Goal: Task Accomplishment & Management: Complete application form

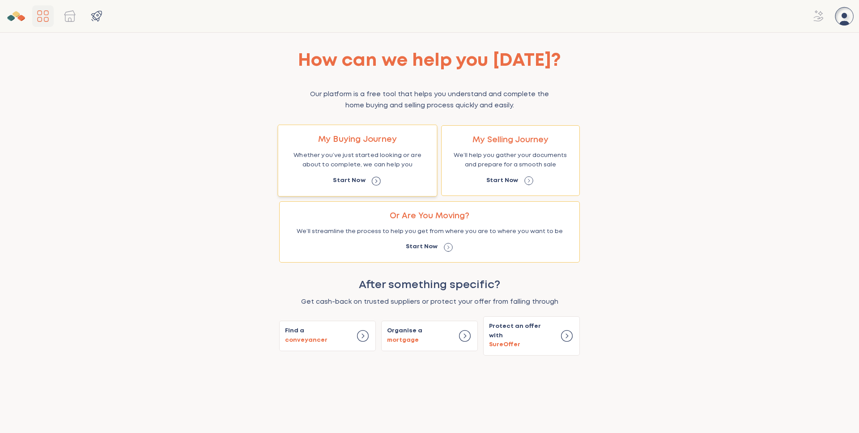
click at [372, 186] on div "My Buying Journey Whether you’ve just started looking or are about to complete,…" at bounding box center [357, 160] width 157 height 69
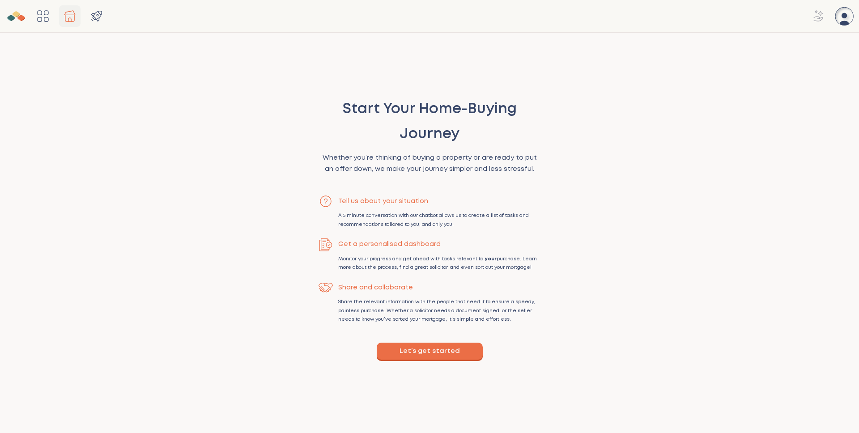
click at [420, 354] on button "Let’s get started" at bounding box center [430, 351] width 106 height 17
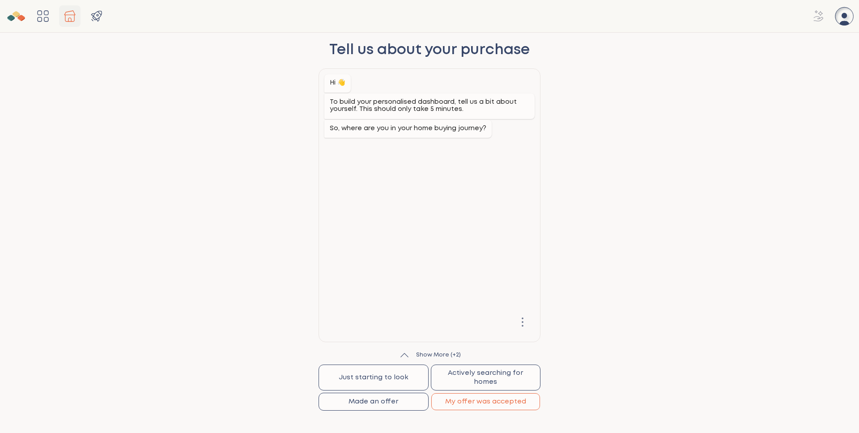
click at [466, 402] on button "My offer was accepted" at bounding box center [485, 401] width 109 height 17
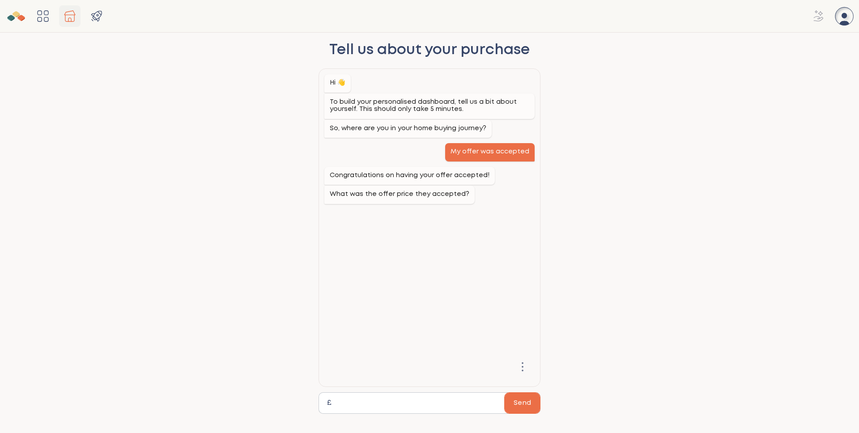
type input "******"
click at [504, 393] on button "Send" at bounding box center [521, 403] width 35 height 21
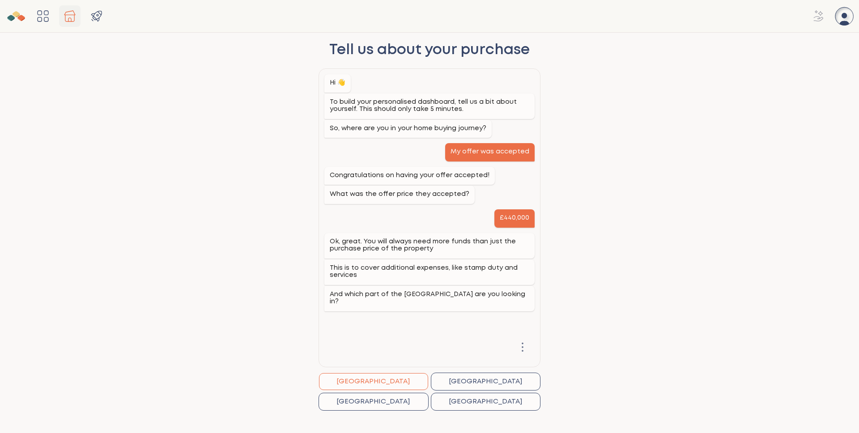
click at [408, 378] on button "[GEOGRAPHIC_DATA]" at bounding box center [373, 381] width 109 height 17
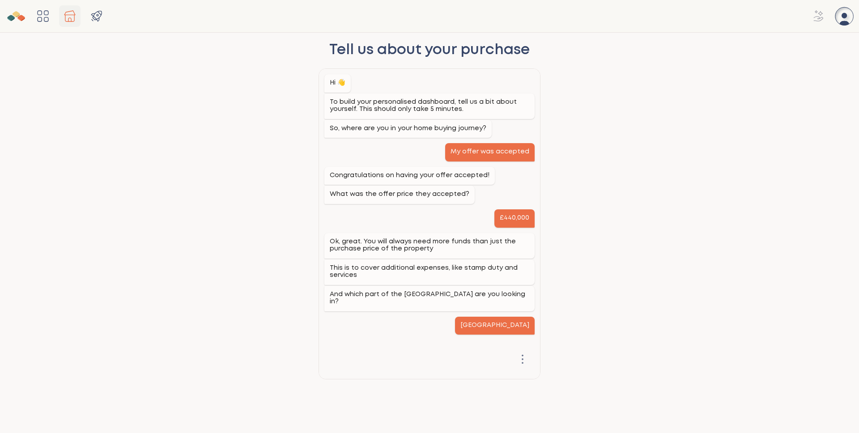
scroll to position [31, 0]
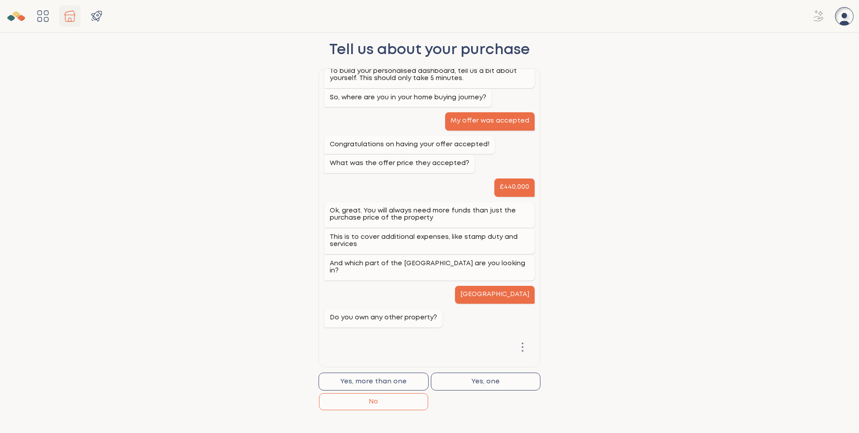
click at [406, 398] on button "No" at bounding box center [373, 401] width 109 height 17
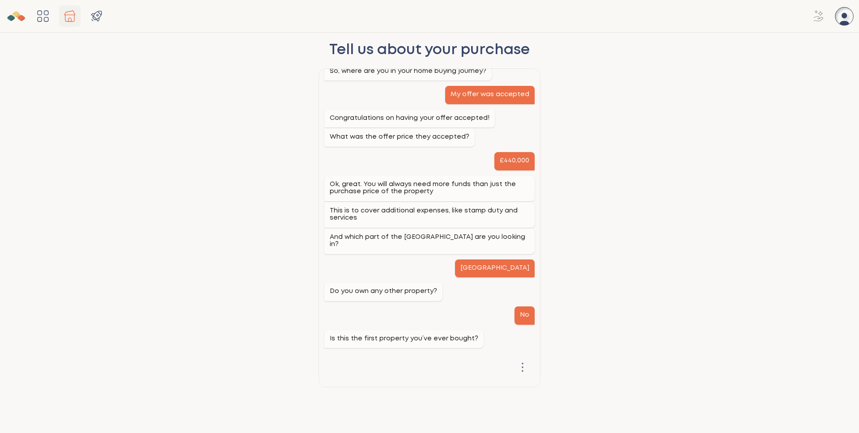
scroll to position [58, 0]
click at [470, 397] on button "No" at bounding box center [485, 401] width 109 height 17
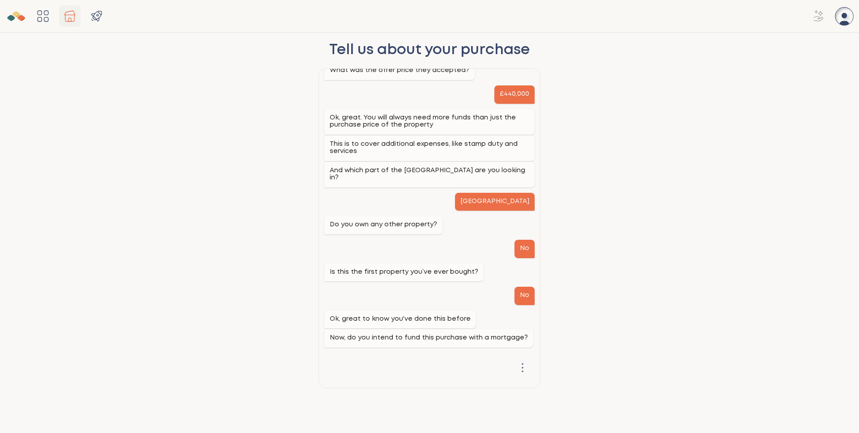
scroll to position [124, 0]
click at [401, 399] on button "Yes" at bounding box center [373, 401] width 109 height 17
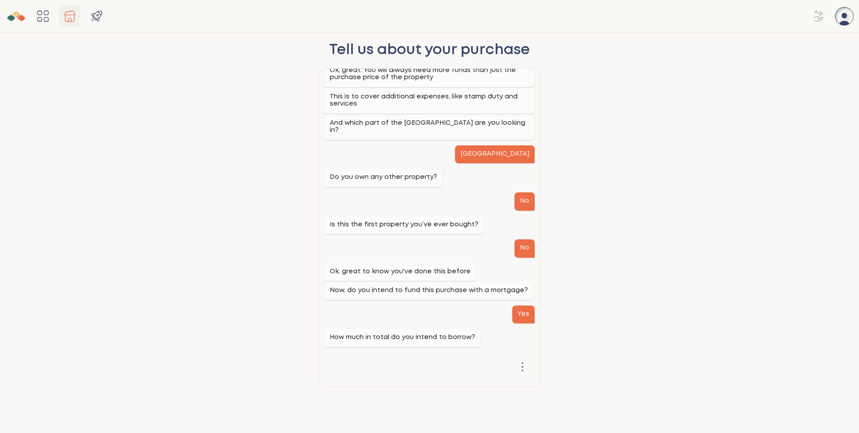
scroll to position [171, 0]
type input "******"
click at [514, 400] on button "Send" at bounding box center [521, 403] width 35 height 21
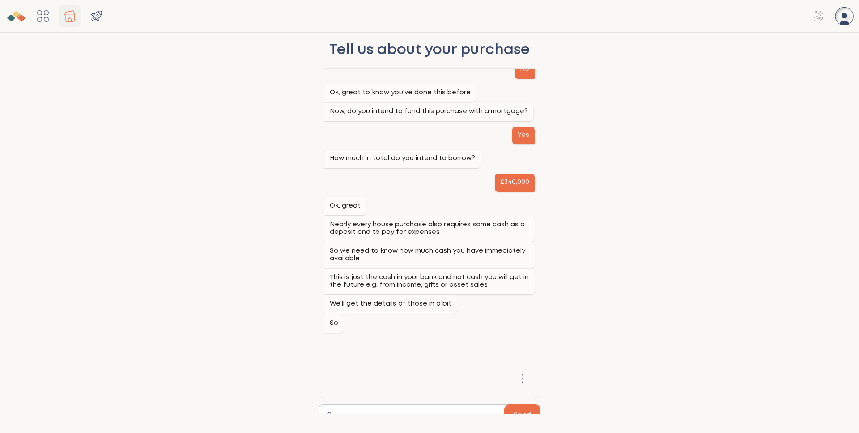
scroll to position [355, 0]
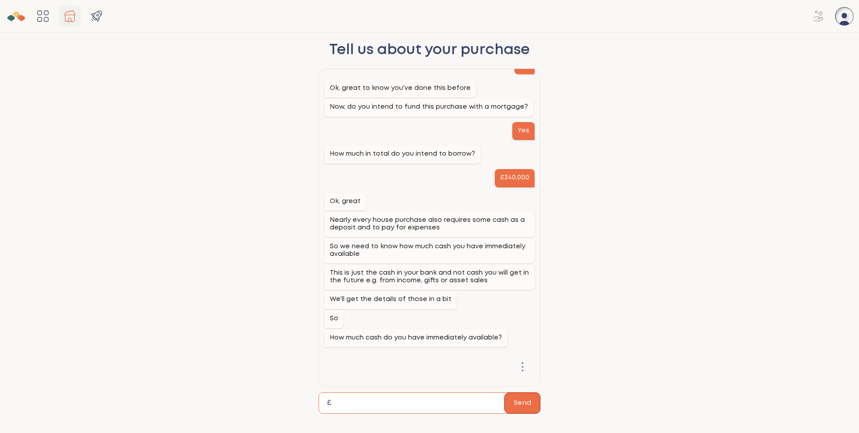
type input "******"
click at [525, 405] on button "Send" at bounding box center [521, 403] width 35 height 21
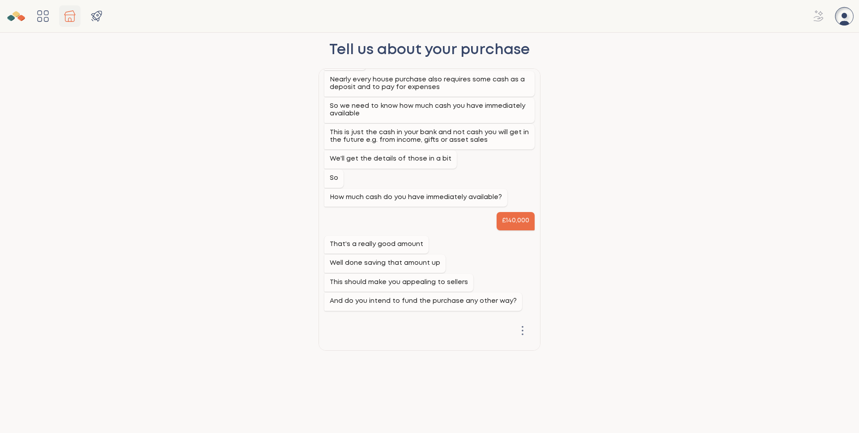
scroll to position [495, 0]
click at [406, 375] on button "No" at bounding box center [373, 381] width 109 height 17
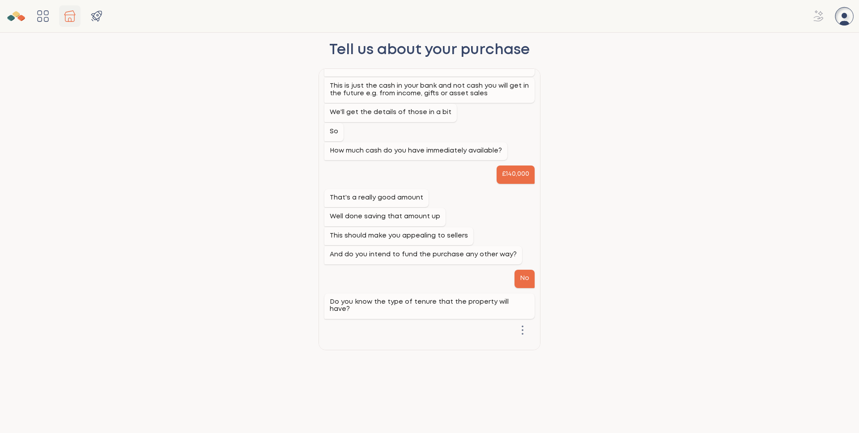
scroll to position [542, 0]
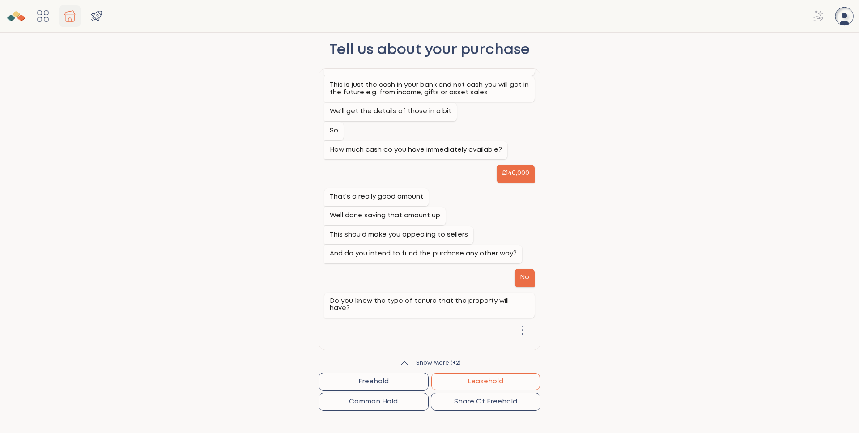
click at [482, 381] on button "Leasehold" at bounding box center [485, 381] width 109 height 17
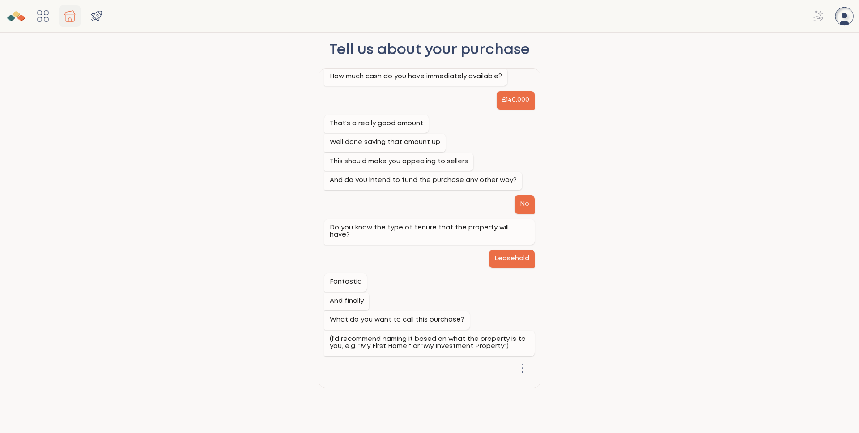
scroll to position [616, 0]
type input "**********"
click at [504, 394] on button "Send" at bounding box center [521, 404] width 35 height 20
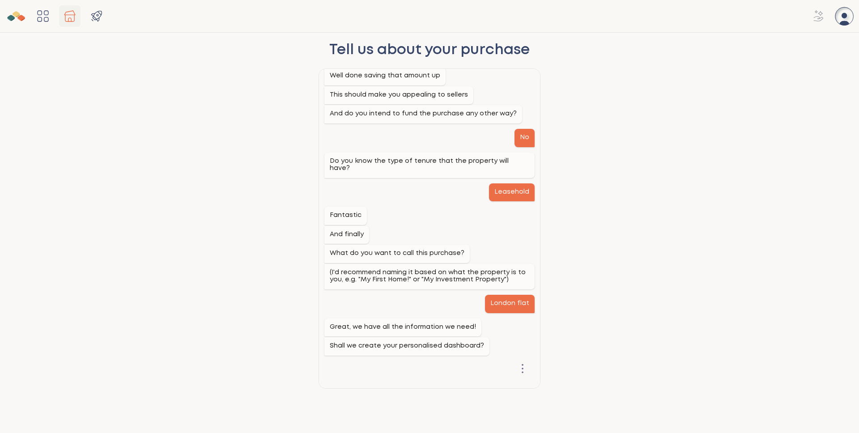
scroll to position [683, 0]
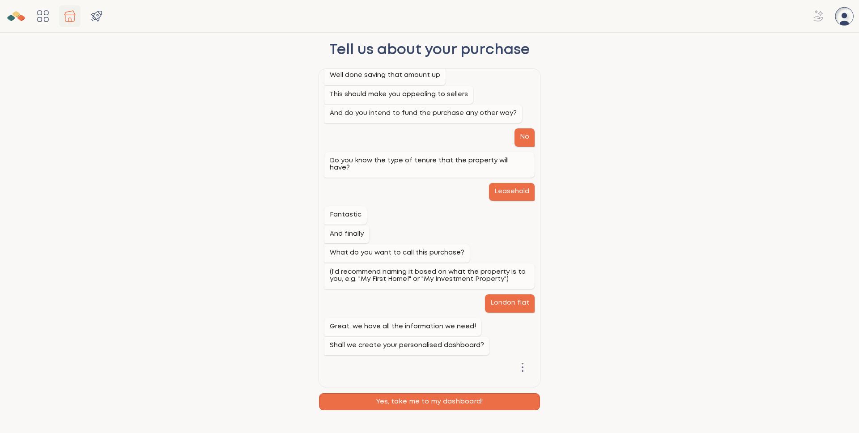
click at [455, 401] on button "Yes, take me to my dashboard!" at bounding box center [429, 401] width 221 height 17
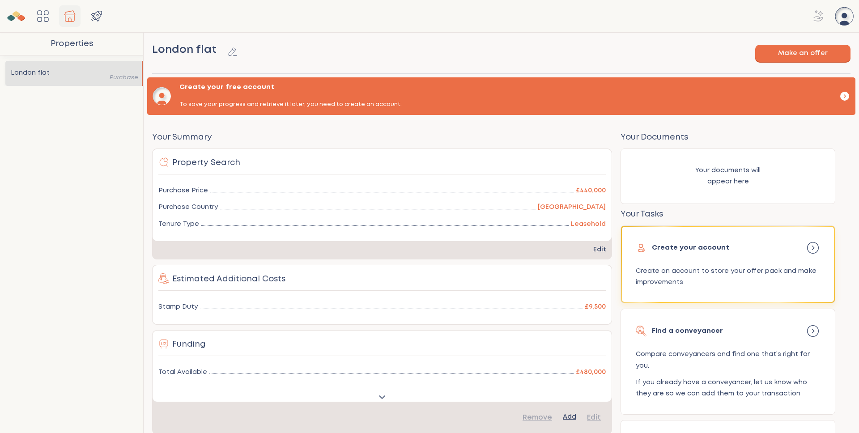
click at [840, 97] on icon "button" at bounding box center [844, 96] width 8 height 8
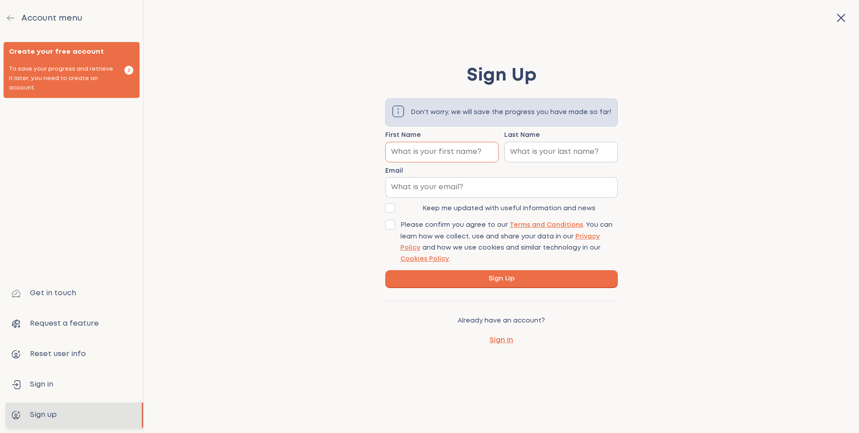
click at [466, 154] on input "First Name" at bounding box center [441, 152] width 113 height 20
type input "[PERSON_NAME]"
type input "[EMAIL_ADDRESS][DOMAIN_NAME]"
click at [461, 275] on button "Sign Up" at bounding box center [501, 278] width 233 height 17
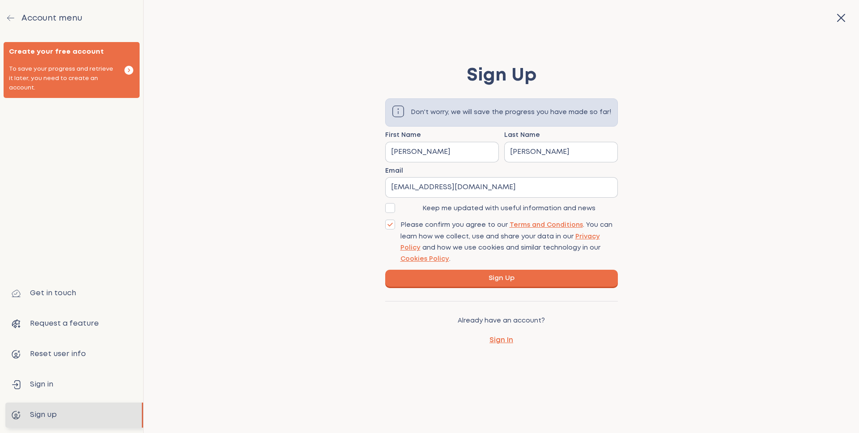
click at [512, 277] on span "Sign Up" at bounding box center [501, 278] width 26 height 9
click at [444, 159] on input "[PERSON_NAME]" at bounding box center [441, 152] width 113 height 20
click at [446, 153] on input "[PERSON_NAME]" at bounding box center [441, 152] width 113 height 20
type input "[PERSON_NAME]"
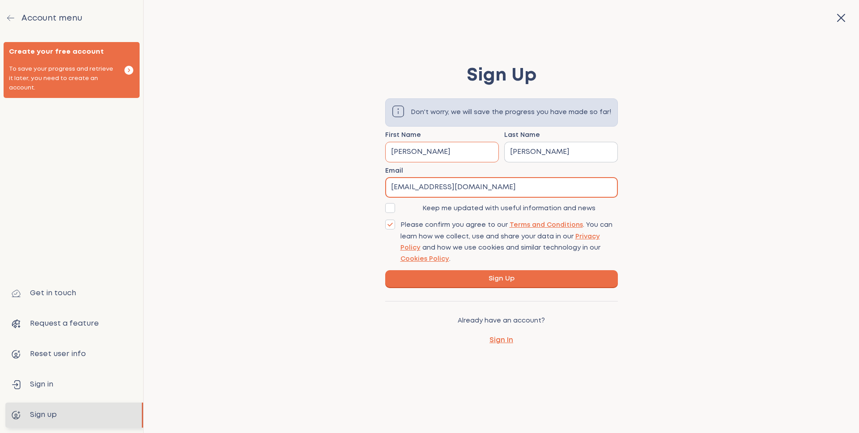
type input "[EMAIL_ADDRESS][DOMAIN_NAME]"
click at [346, 196] on div "Sign Up Don't worry, we will save the progress you have made so far! First Name…" at bounding box center [501, 205] width 715 height 334
click at [501, 284] on button "Sign Up" at bounding box center [501, 278] width 233 height 17
click at [511, 279] on span "Sign Up" at bounding box center [501, 278] width 26 height 9
click at [834, 18] on icon "button" at bounding box center [841, 18] width 14 height 14
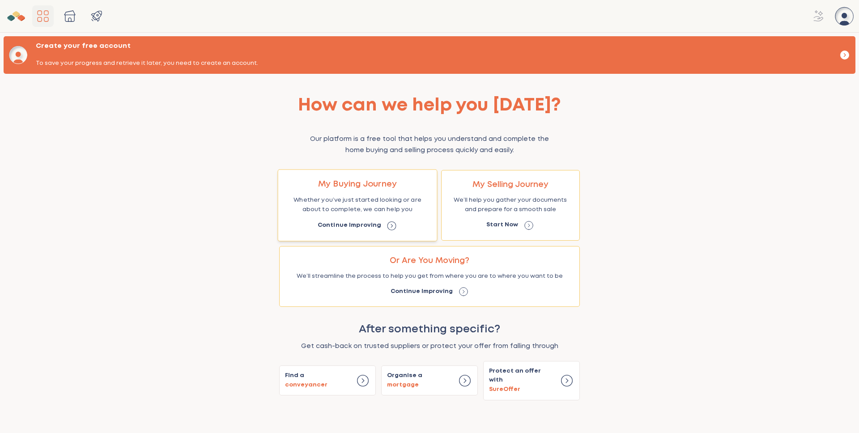
click at [307, 188] on div "My Buying Journey Whether you’ve just started looking or are about to complete,…" at bounding box center [357, 205] width 157 height 69
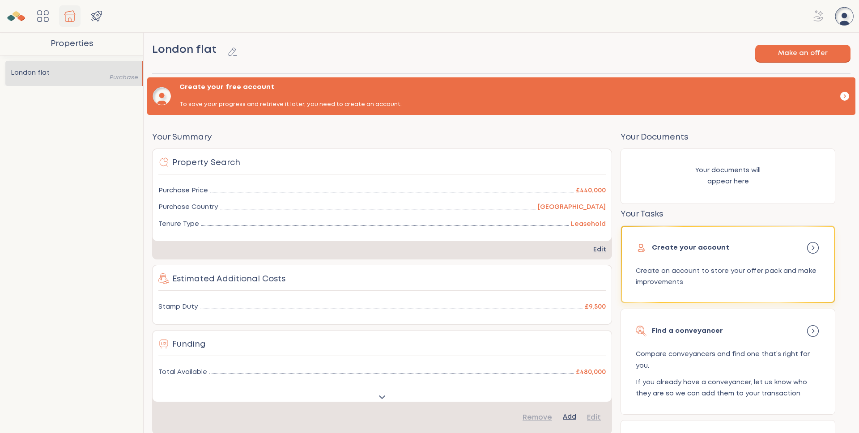
click at [46, 18] on icon "Dashboard" at bounding box center [43, 16] width 14 height 14
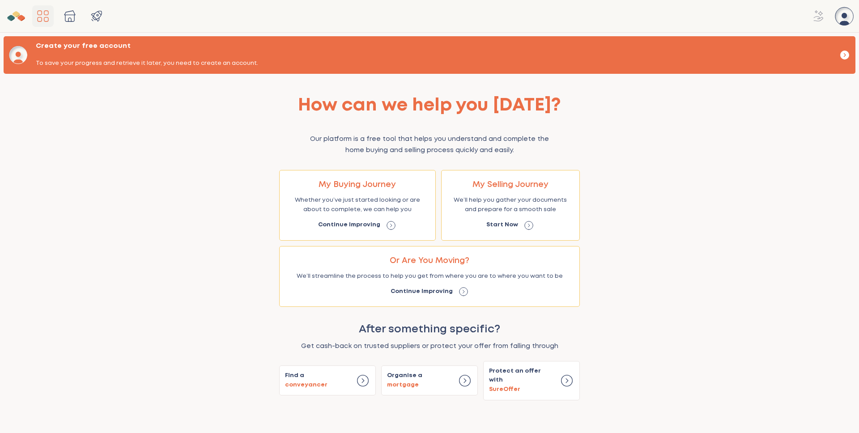
click at [231, 111] on div "How can we help you [DATE]? Our platform is a free tool that helps you understa…" at bounding box center [429, 245] width 421 height 309
